Goal: Check status: Check status

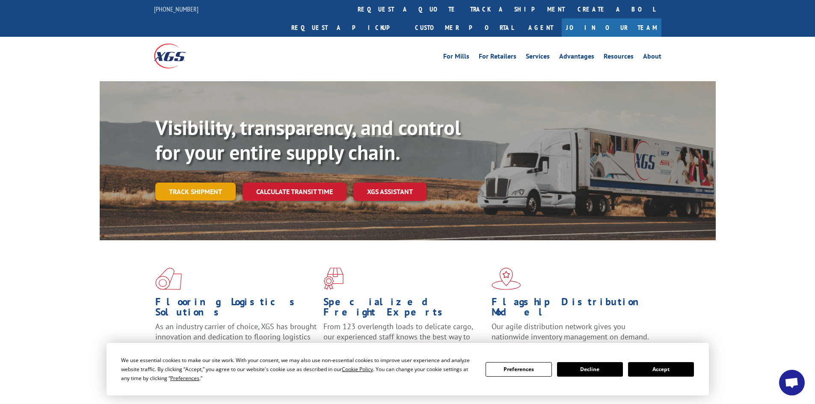
click at [209, 183] on link "Track shipment" at bounding box center [195, 192] width 80 height 18
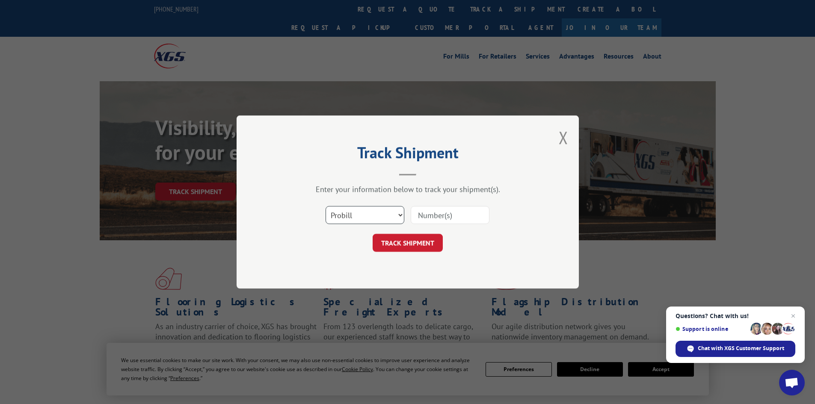
click at [389, 216] on select "Select category... Probill BOL PO" at bounding box center [365, 215] width 79 height 18
select select "po"
click at [326, 206] on select "Select category... Probill BOL PO" at bounding box center [365, 215] width 79 height 18
click at [443, 217] on input at bounding box center [450, 215] width 79 height 18
paste input "38535461"
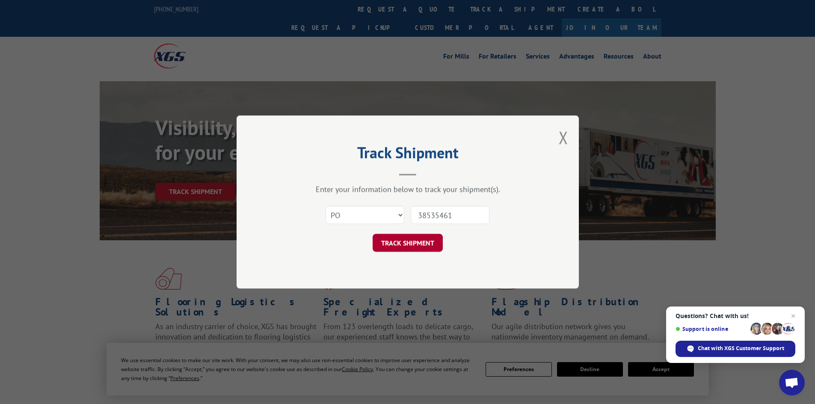
type input "38535461"
click at [414, 245] on button "TRACK SHIPMENT" at bounding box center [408, 243] width 70 height 18
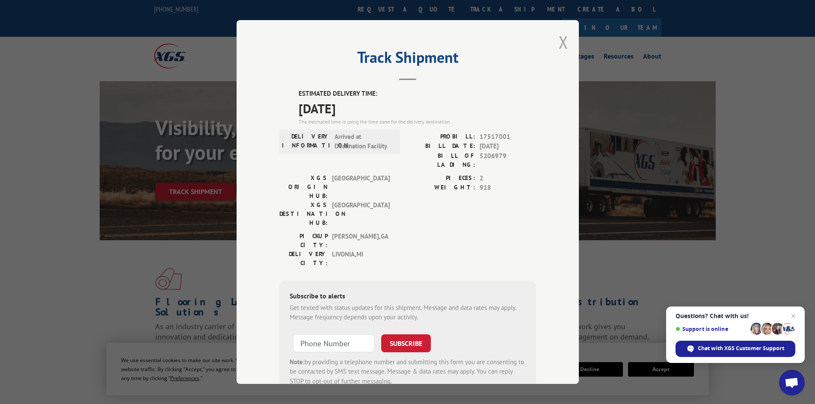
click at [560, 43] on button "Close modal" at bounding box center [563, 42] width 9 height 23
